Goal: Find contact information: Find contact information

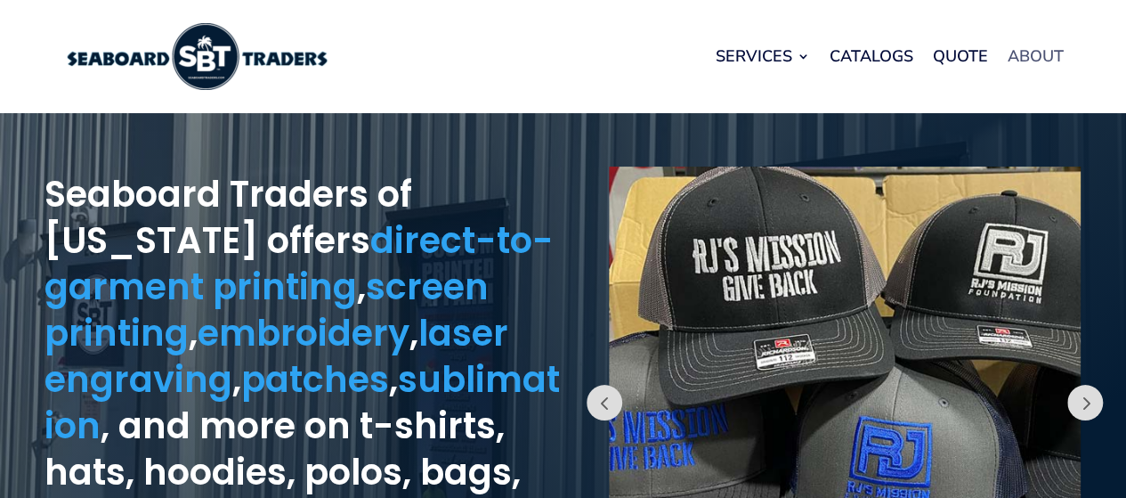
click at [1050, 67] on link "About" at bounding box center [1035, 56] width 56 height 68
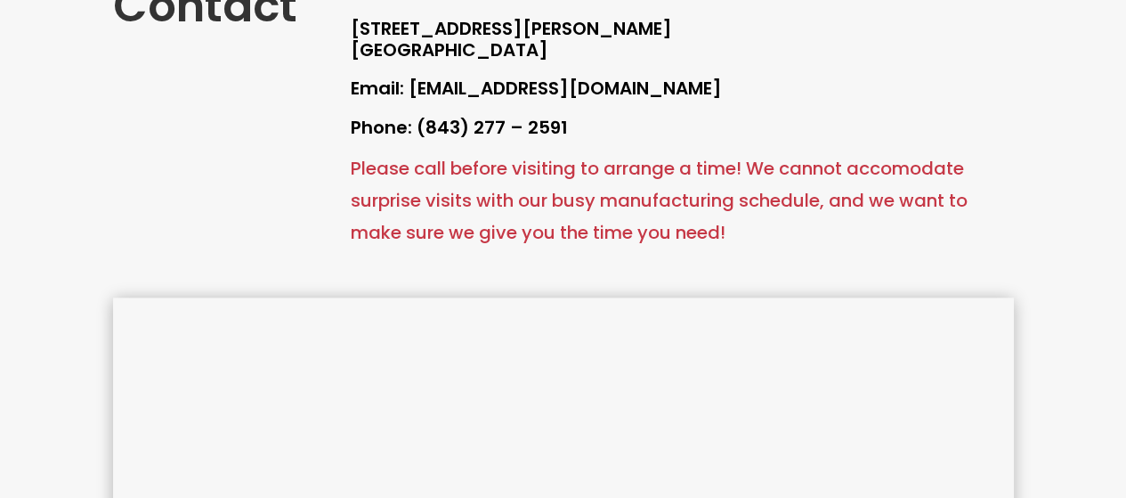
scroll to position [830, 0]
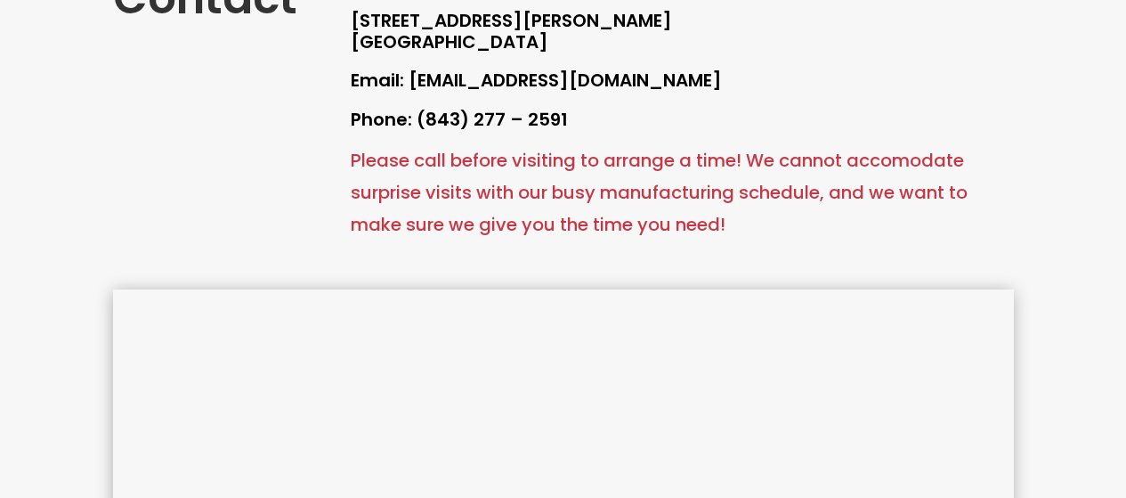
click at [695, 73] on p "Email: [EMAIL_ADDRESS][DOMAIN_NAME]" at bounding box center [681, 89] width 663 height 39
click at [694, 73] on p "Email: [EMAIL_ADDRESS][DOMAIN_NAME]" at bounding box center [681, 89] width 663 height 39
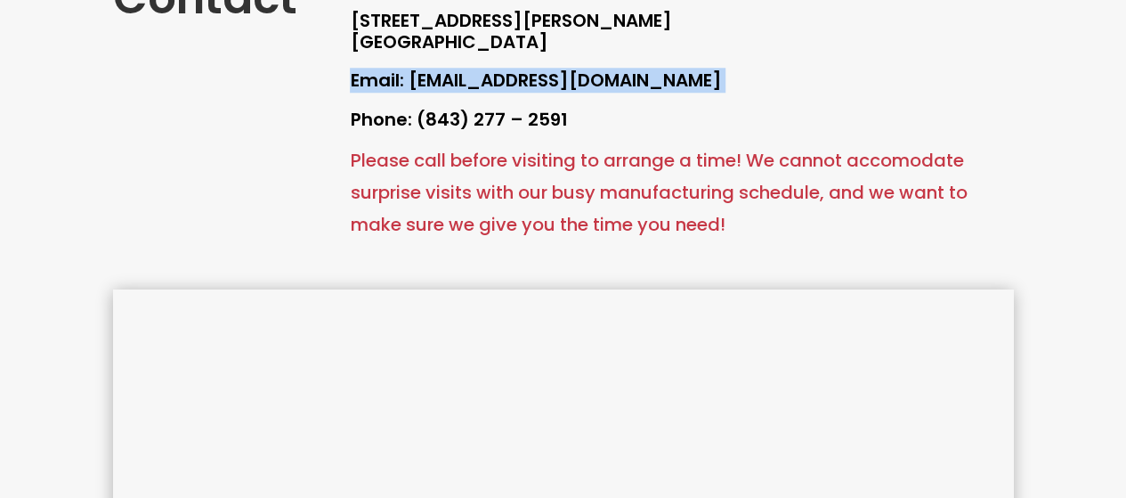
click at [694, 73] on p "Email: [EMAIL_ADDRESS][DOMAIN_NAME]" at bounding box center [681, 89] width 663 height 39
copy div "Email: [EMAIL_ADDRESS][DOMAIN_NAME]"
